Goal: Task Accomplishment & Management: Use online tool/utility

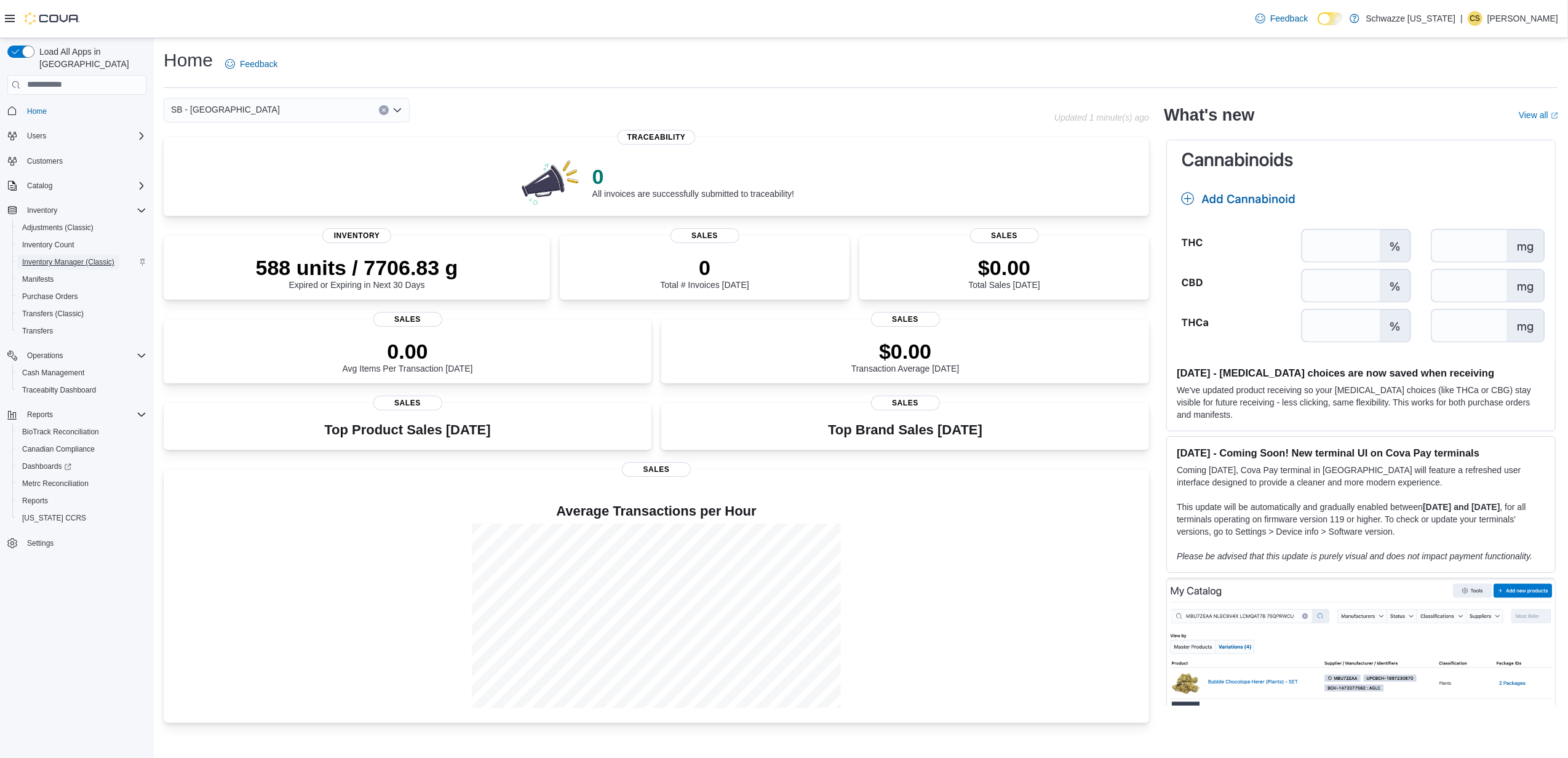
click at [84, 257] on span "Inventory Manager (Classic)" at bounding box center [68, 262] width 93 height 10
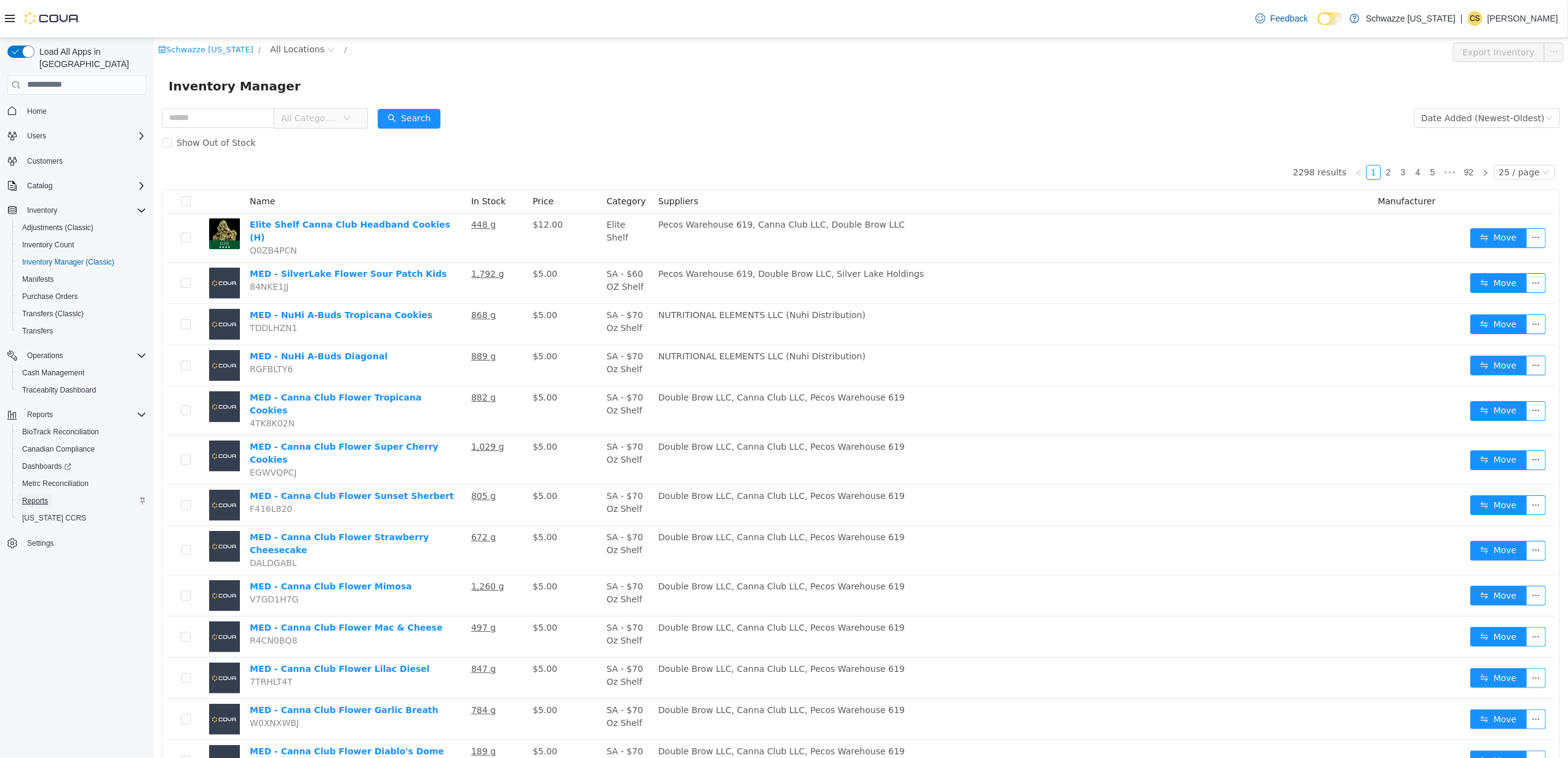
click at [33, 496] on span "Reports" at bounding box center [36, 501] width 26 height 10
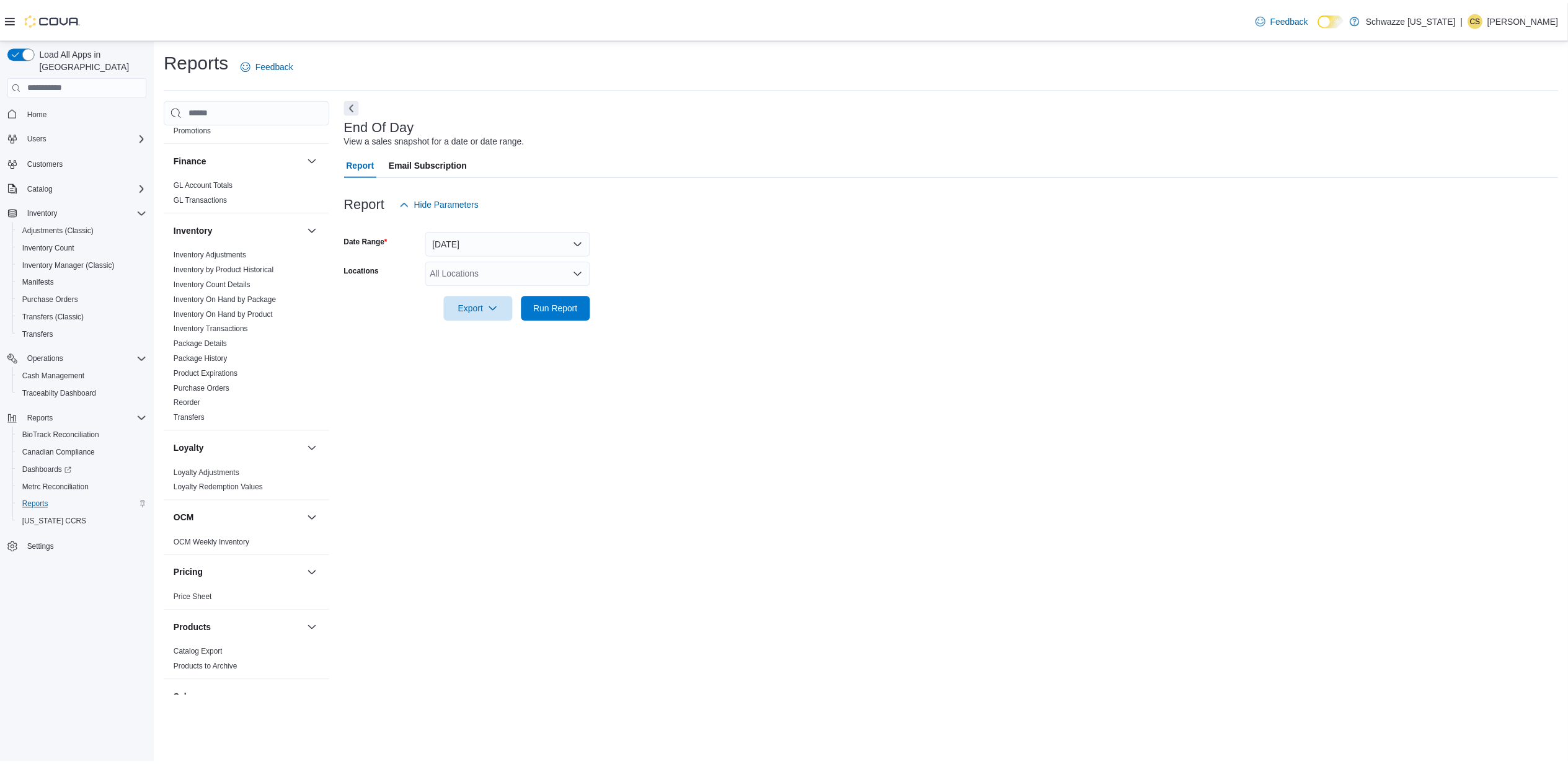
scroll to position [496, 0]
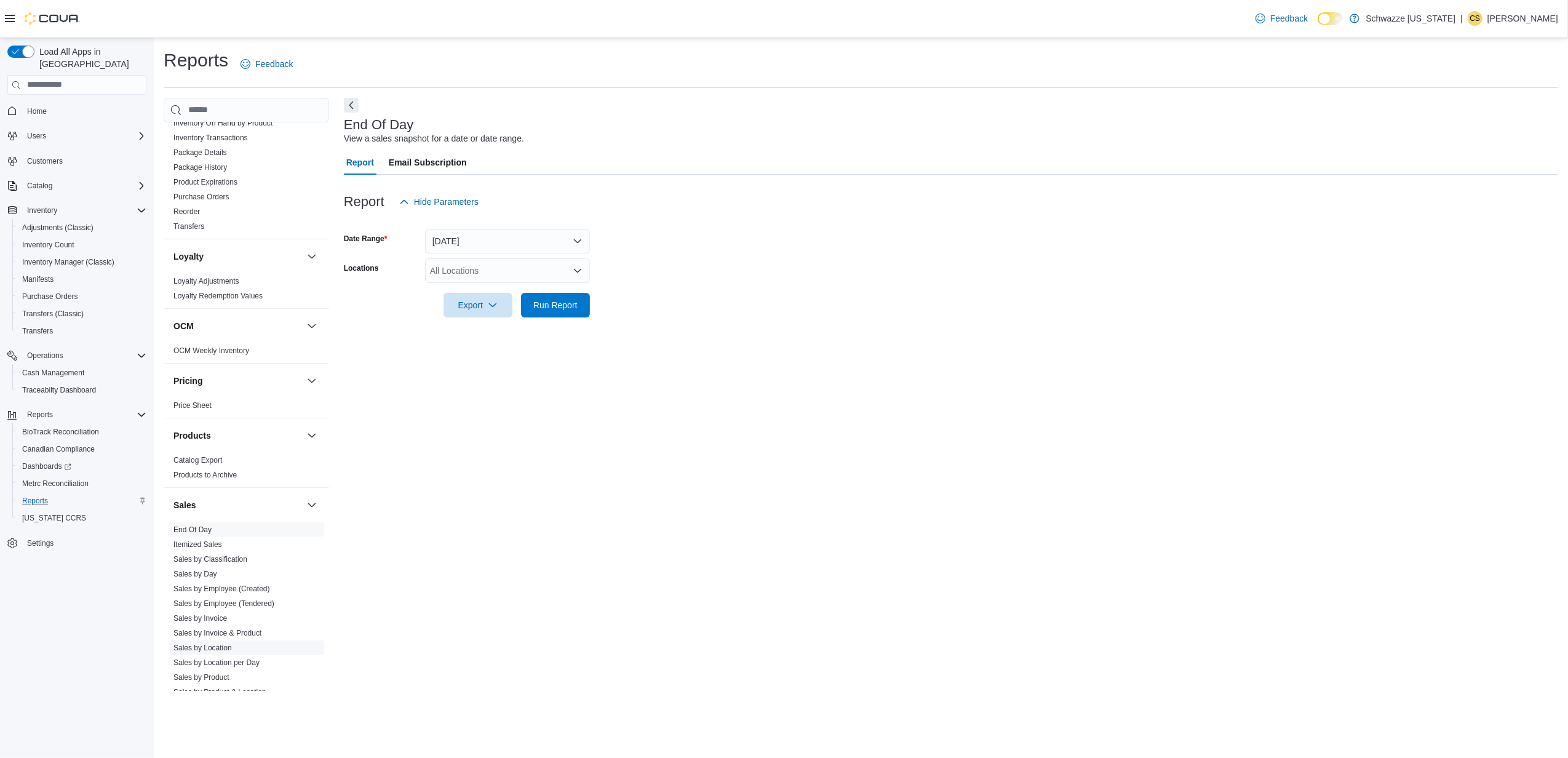
click at [222, 645] on link "Sales by Location" at bounding box center [203, 647] width 59 height 8
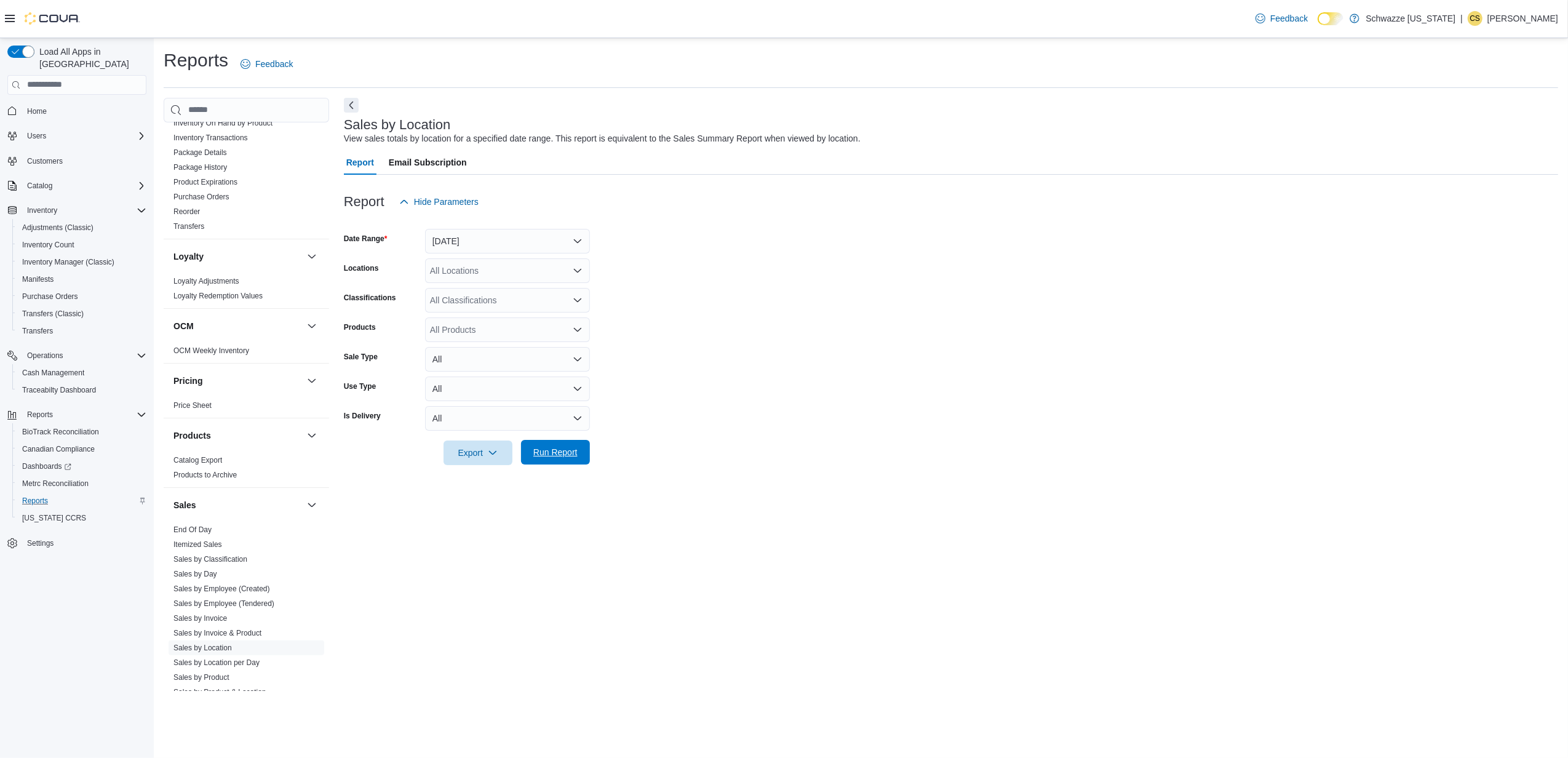
click at [553, 451] on span "Run Report" at bounding box center [555, 451] width 44 height 12
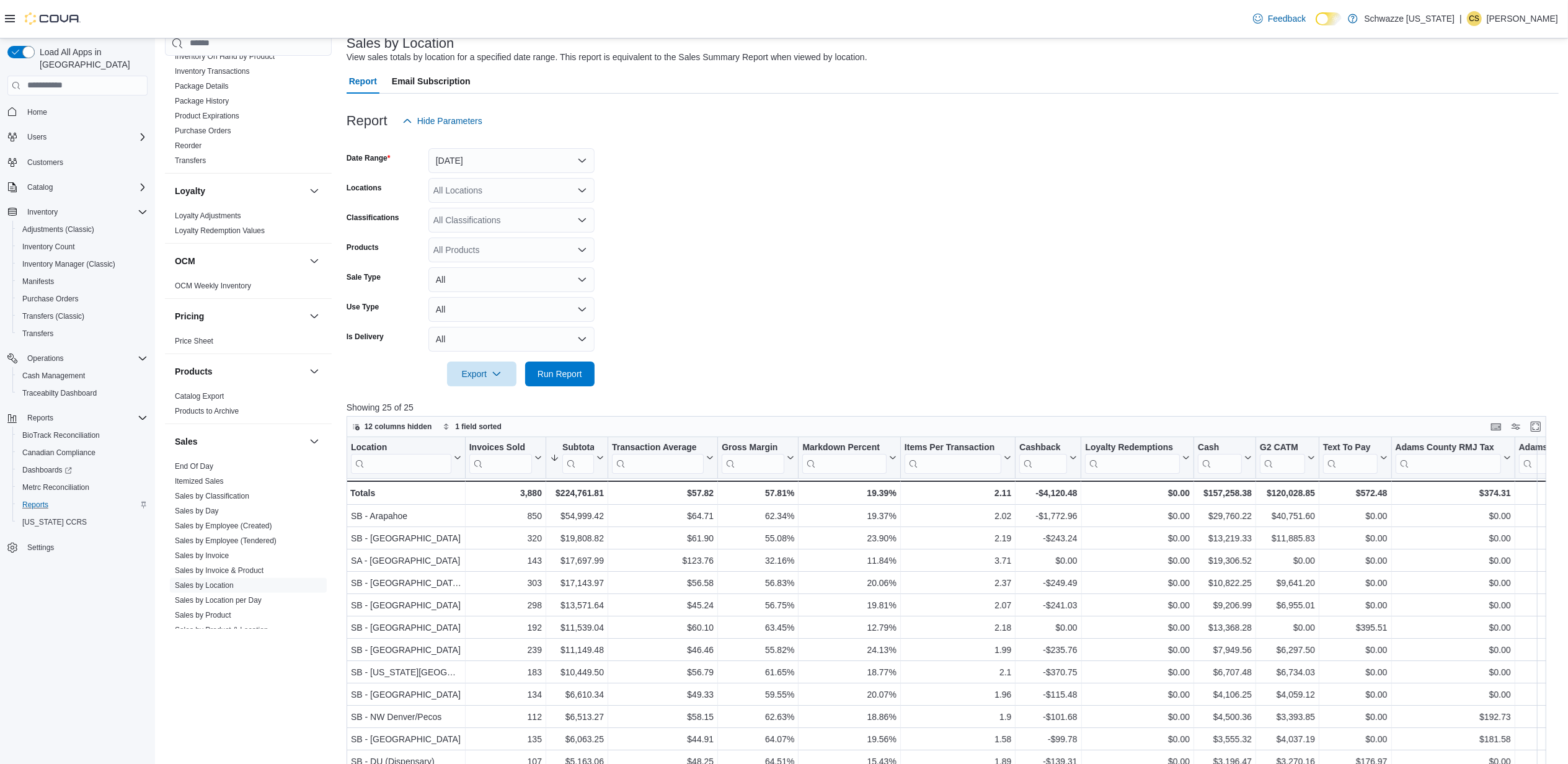
scroll to position [165, 0]
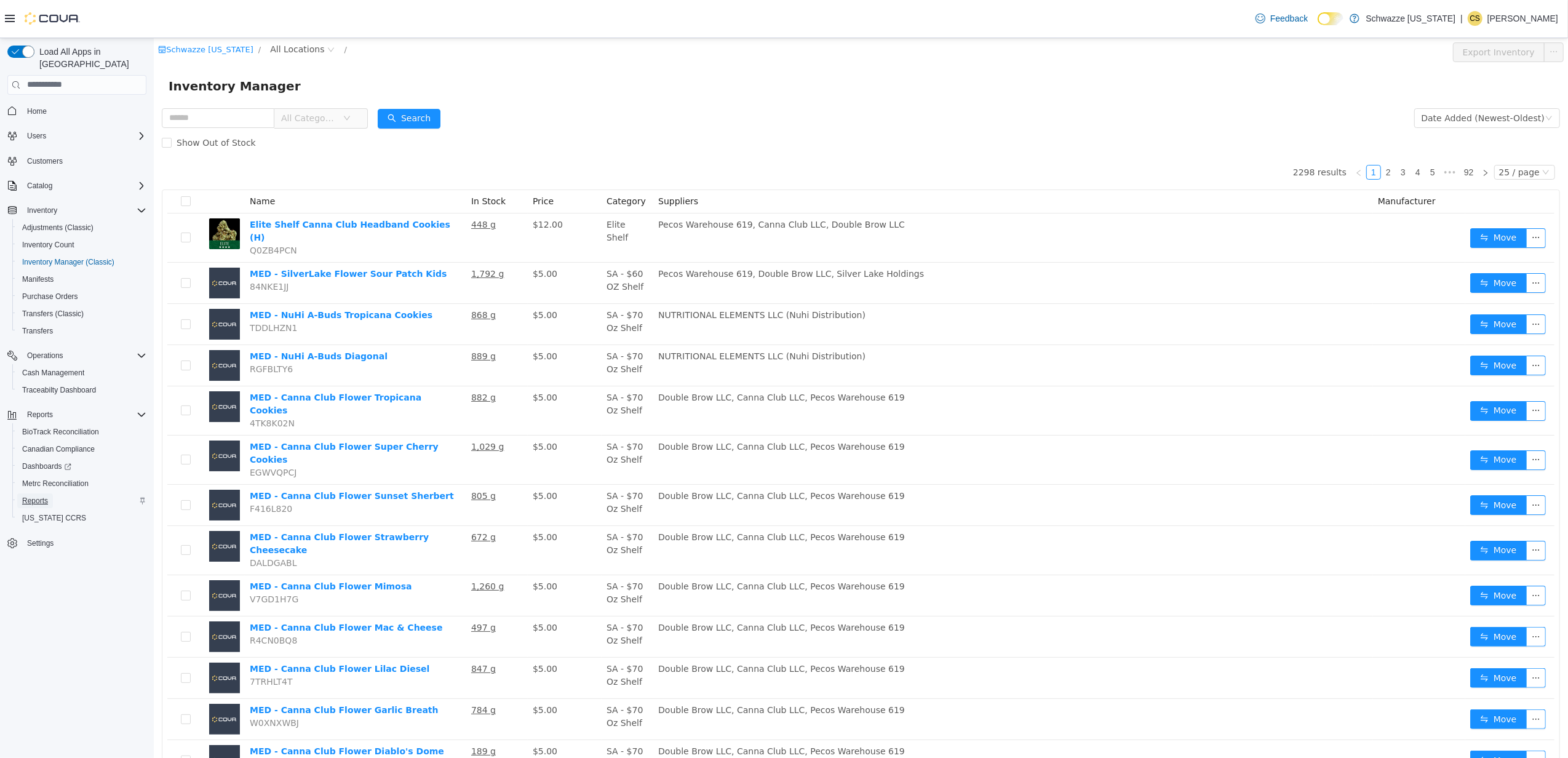
click at [42, 496] on span "Reports" at bounding box center [36, 501] width 26 height 10
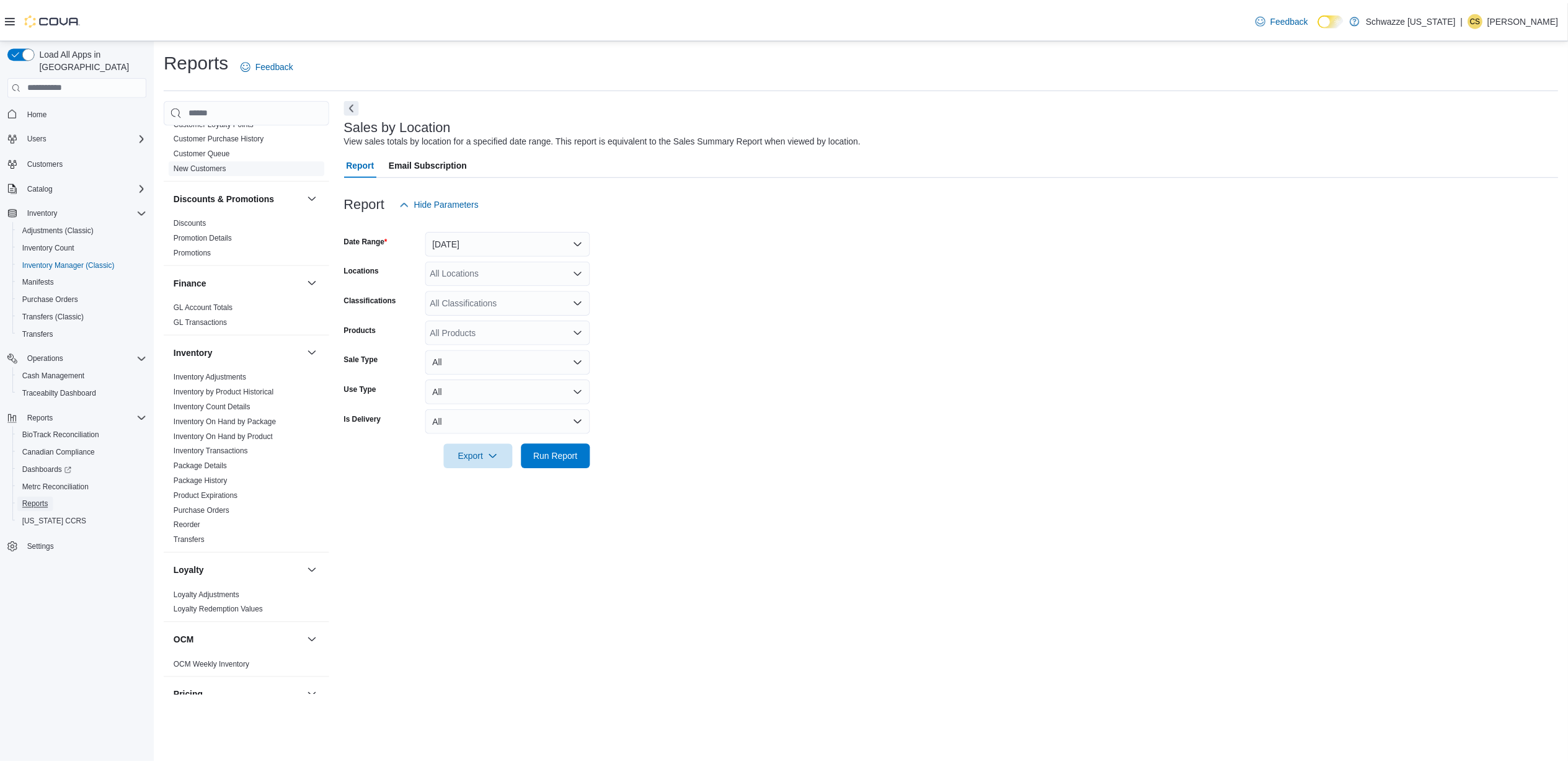
scroll to position [331, 0]
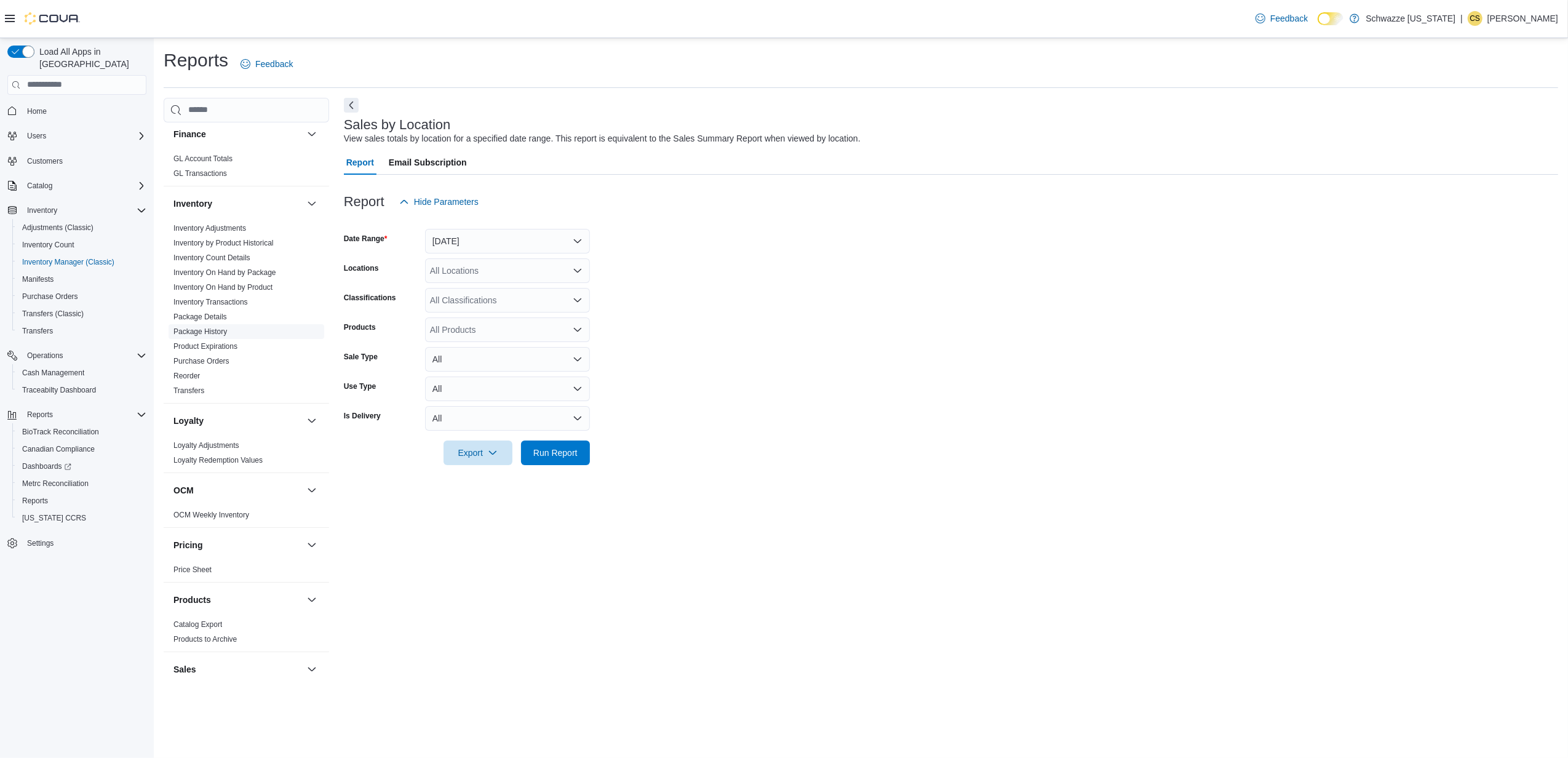
click at [214, 336] on span "Package History" at bounding box center [200, 332] width 53 height 10
click at [209, 330] on link "Package History" at bounding box center [200, 331] width 53 height 8
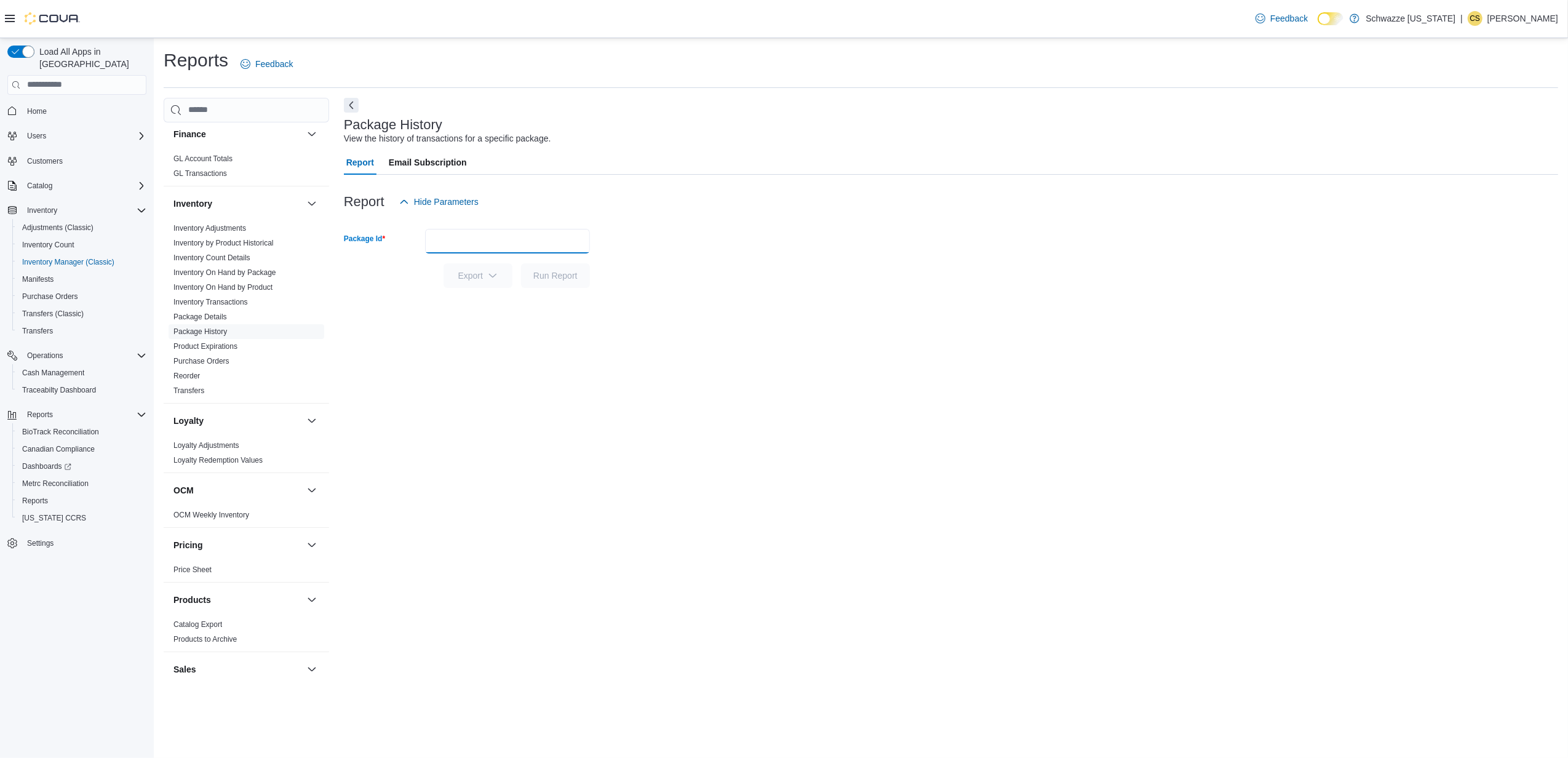
paste input "**********"
click at [552, 277] on span "Run Report" at bounding box center [555, 275] width 44 height 12
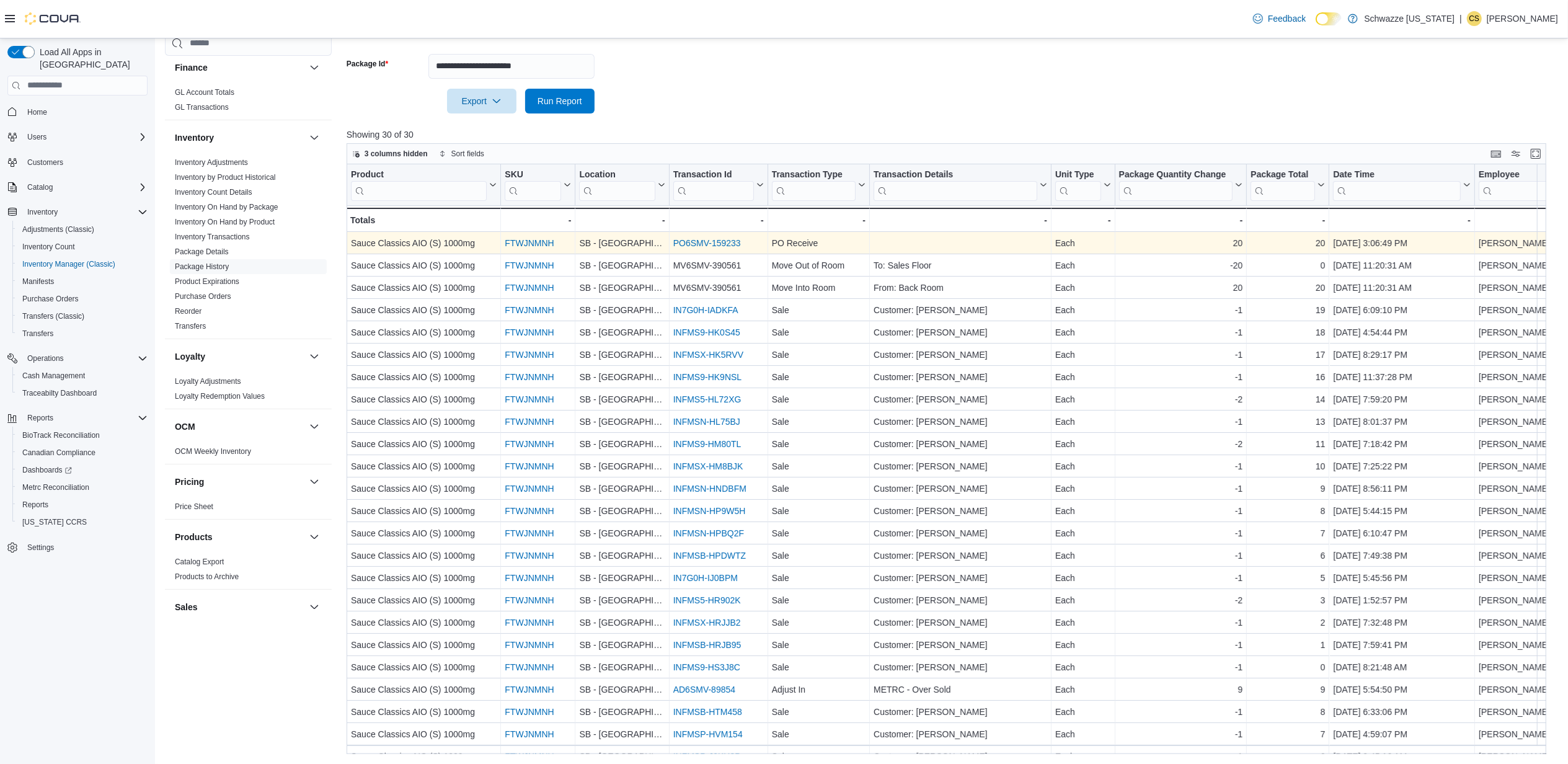
click at [712, 243] on link "PO6SMV-159233" at bounding box center [706, 243] width 68 height 10
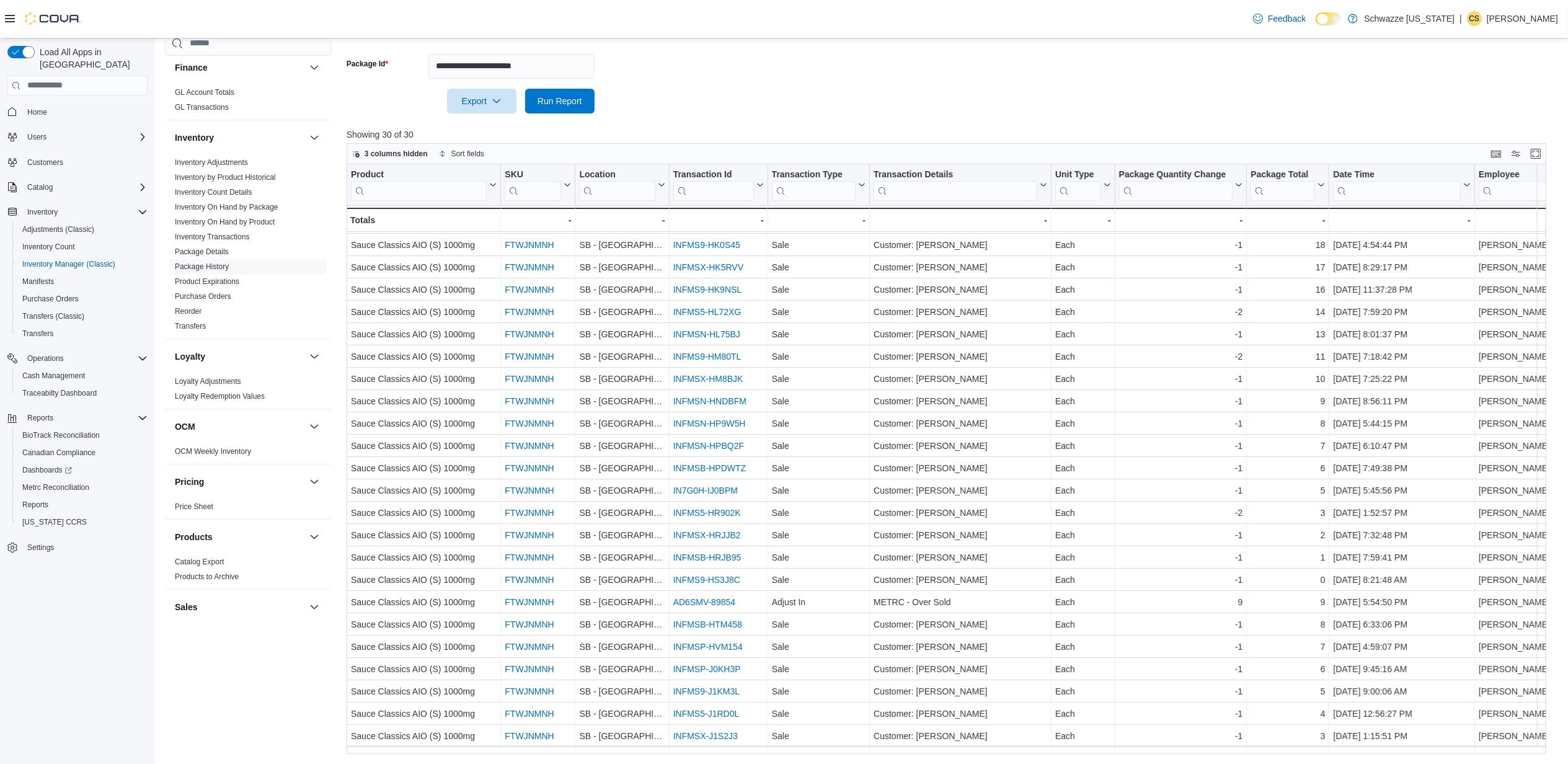
scroll to position [156, 0]
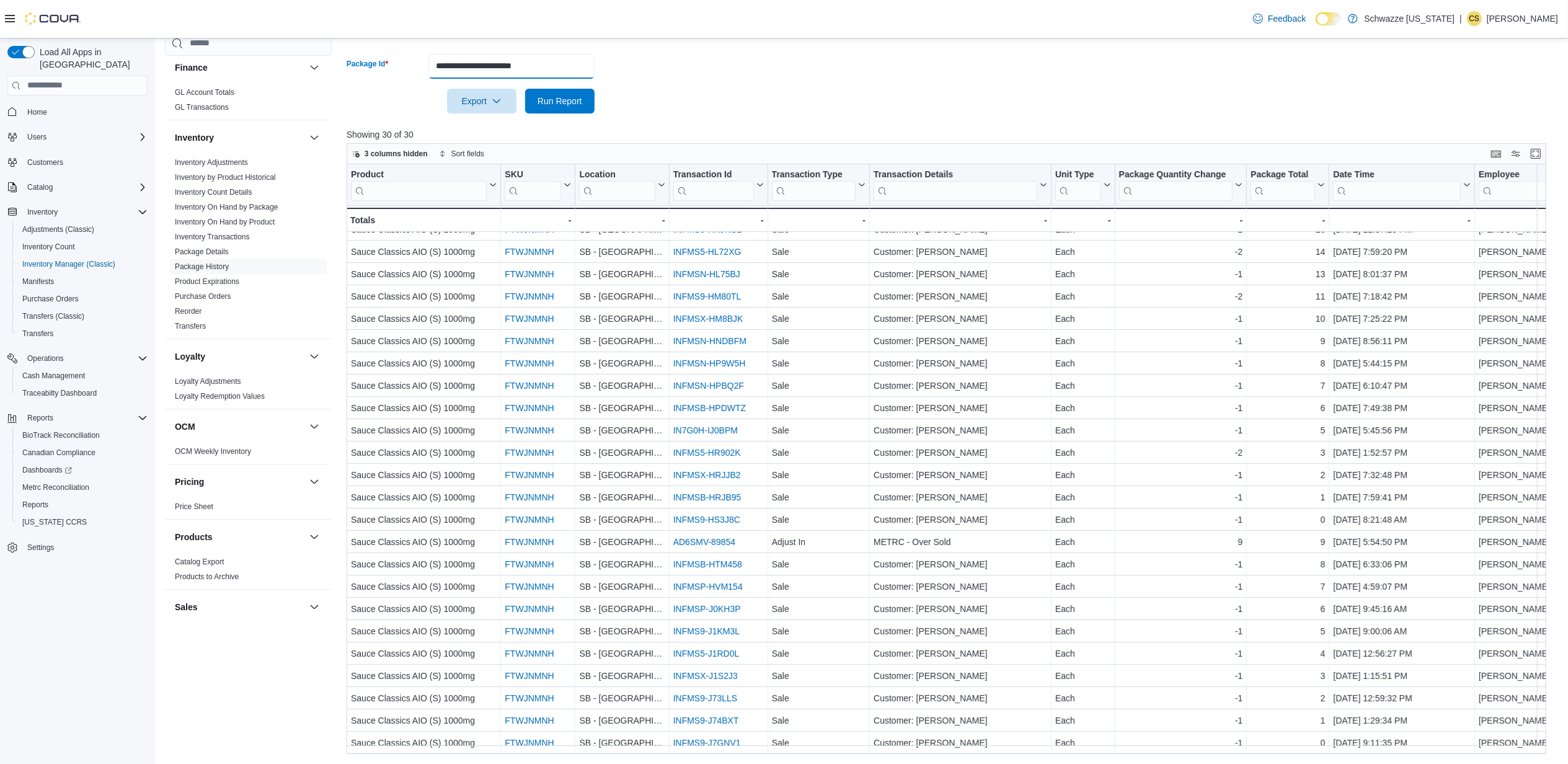
click at [492, 71] on input "**********" at bounding box center [511, 66] width 166 height 24
paste input "text"
type input "**********"
click at [560, 100] on span "Run Report" at bounding box center [559, 100] width 44 height 12
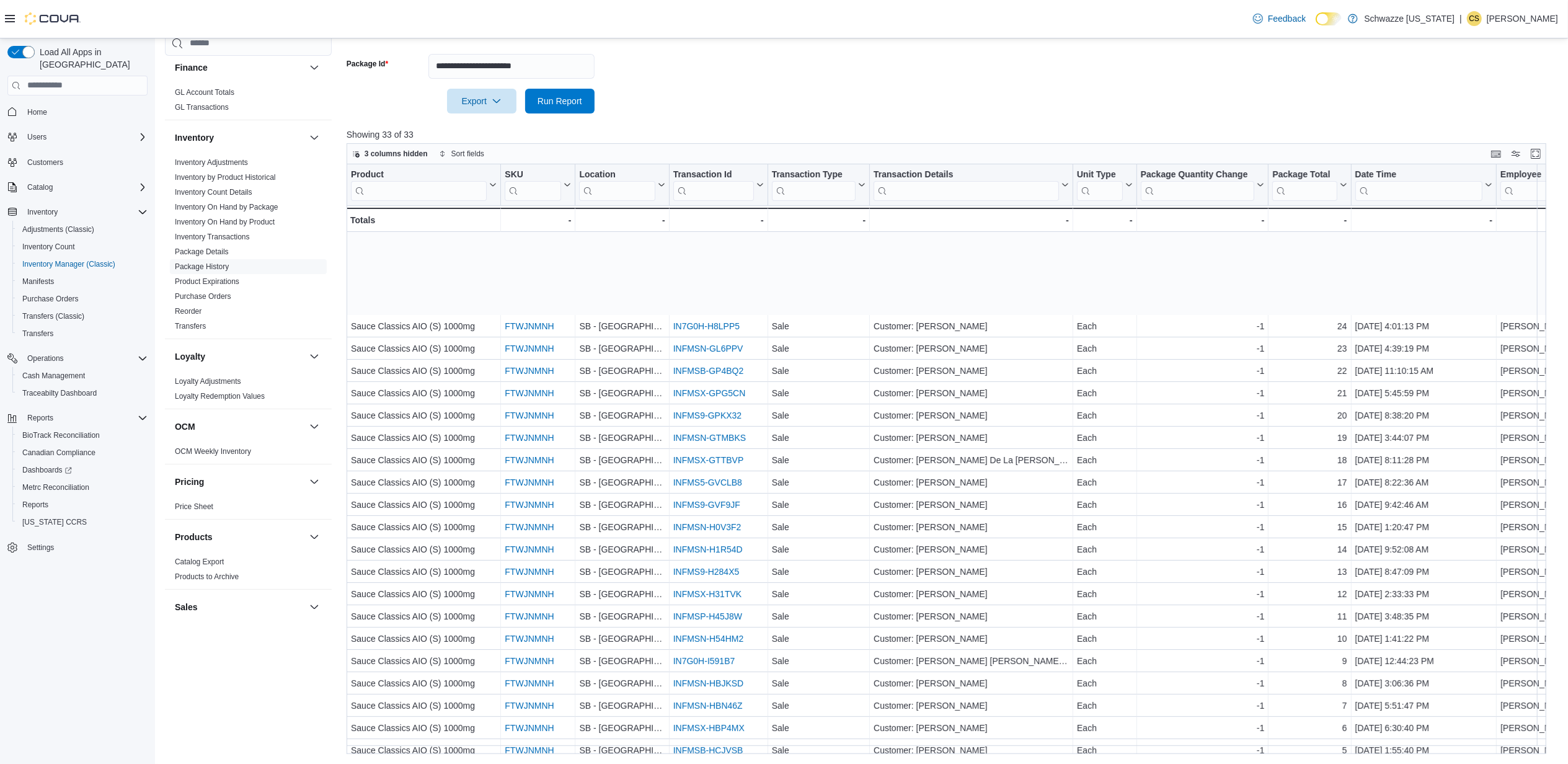
scroll to position [223, 0]
